Goal: Navigation & Orientation: Go to known website

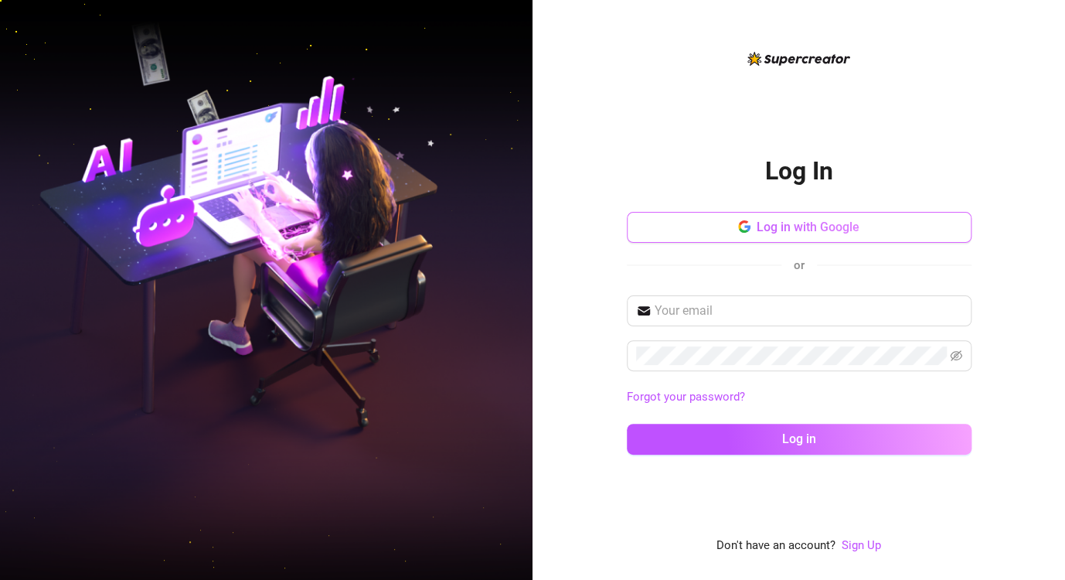
click at [766, 240] on button "Log in with Google" at bounding box center [799, 227] width 345 height 31
click at [9, 298] on img at bounding box center [266, 290] width 532 height 668
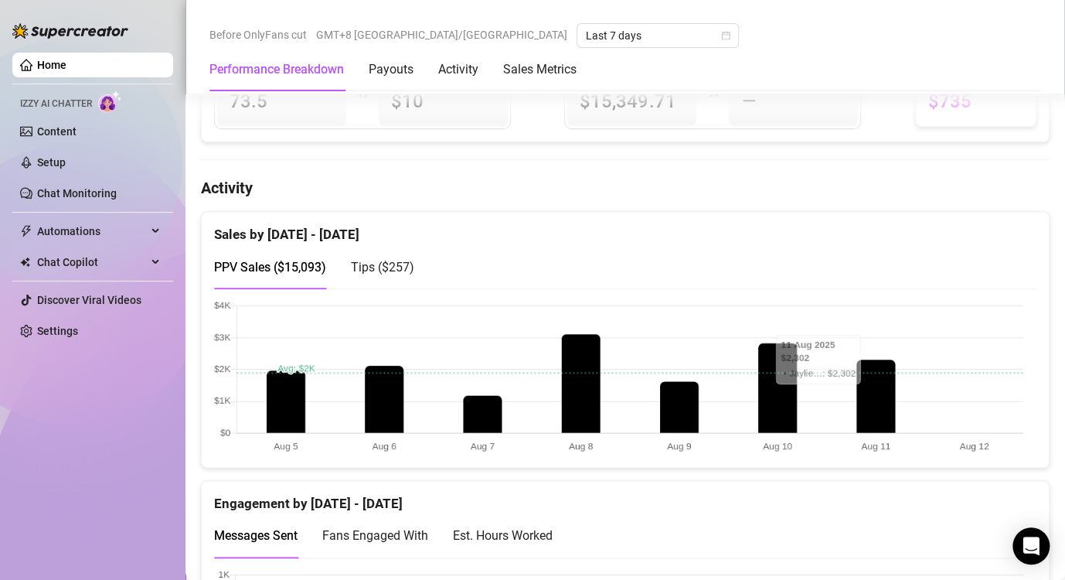
scroll to position [695, 0]
